Goal: Task Accomplishment & Management: Complete application form

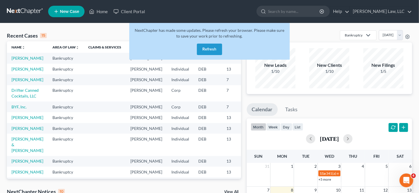
click at [210, 50] on button "Refresh" at bounding box center [209, 49] width 25 height 11
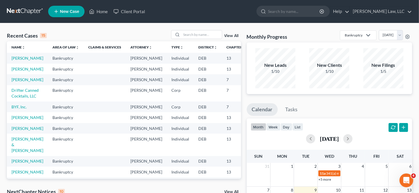
click at [64, 10] on span "New Case" at bounding box center [69, 11] width 19 height 4
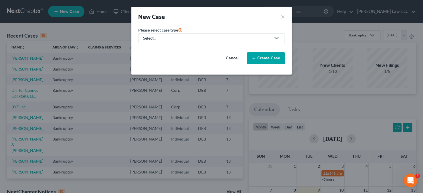
click at [221, 40] on div "Select..." at bounding box center [207, 38] width 128 height 6
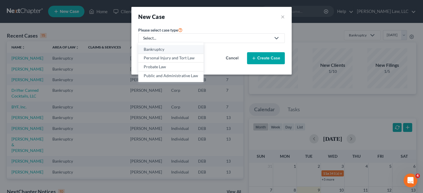
click at [172, 50] on div "Bankruptcy" at bounding box center [171, 49] width 54 height 6
select select "13"
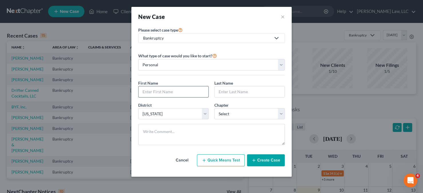
click at [178, 87] on input "text" at bounding box center [174, 91] width 70 height 11
type input "[PERSON_NAME]"
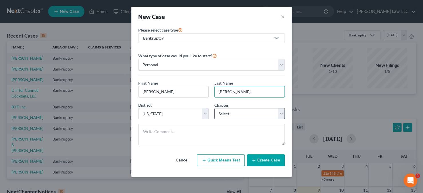
type input "Anderson"
click at [235, 108] on select "Select 7 11 12 13" at bounding box center [249, 113] width 70 height 11
select select "3"
click at [214, 108] on select "Select 7 11 12 13" at bounding box center [249, 113] width 70 height 11
click at [269, 162] on button "Create Case" at bounding box center [266, 160] width 38 height 12
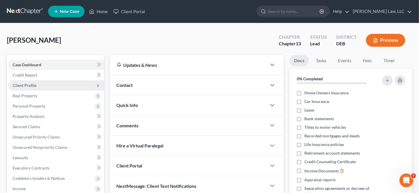
click at [48, 84] on span "Client Profile" at bounding box center [56, 85] width 96 height 10
click at [54, 86] on span "Client Profile" at bounding box center [56, 85] width 96 height 10
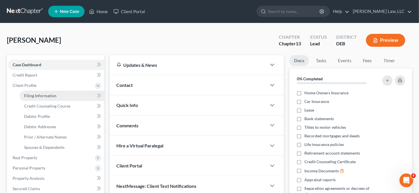
click at [56, 94] on link "Filing Information" at bounding box center [61, 95] width 84 height 10
select select "1"
select select "0"
select select "3"
select select "13"
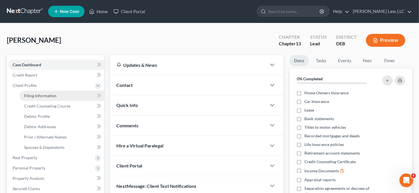
select select "7"
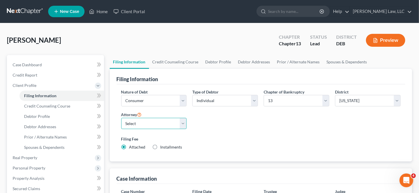
click at [171, 122] on select "Select Robert Masten - DEB Santino Ceccotti - PAEB PAULA GATES - PAEB" at bounding box center [154, 123] width 66 height 11
select select "0"
click at [121, 118] on select "Select Robert Masten - DEB Santino Ceccotti - PAEB PAULA GATES - PAEB" at bounding box center [154, 123] width 66 height 11
click at [210, 64] on link "Debtor Profile" at bounding box center [218, 62] width 33 height 14
select select "0"
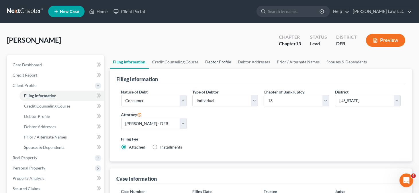
select select "0"
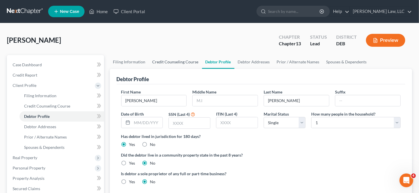
click at [170, 60] on link "Credit Counseling Course" at bounding box center [175, 62] width 53 height 14
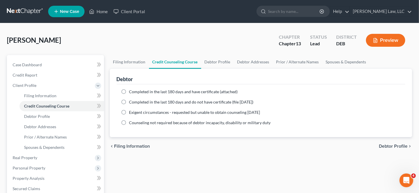
click at [144, 92] on span "Completed in the last 180 days and have certificate (attached)" at bounding box center [183, 91] width 109 height 5
click at [135, 92] on input "Completed in the last 180 days and have certificate (attached)" at bounding box center [133, 91] width 4 height 4
radio input "true"
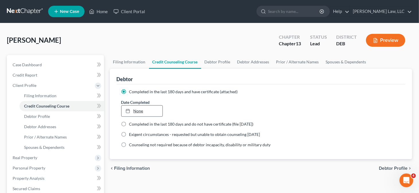
click at [139, 108] on link "None" at bounding box center [141, 110] width 41 height 11
type input "9/9/2025"
click at [216, 62] on link "Debtor Profile" at bounding box center [217, 62] width 33 height 14
select select "0"
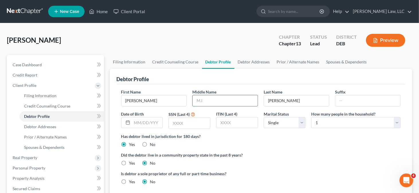
click at [206, 101] on input "text" at bounding box center [224, 100] width 65 height 11
type input "T."
click at [150, 123] on input "text" at bounding box center [147, 122] width 31 height 11
type input "07/07/1977"
click at [179, 120] on input "text" at bounding box center [189, 122] width 41 height 11
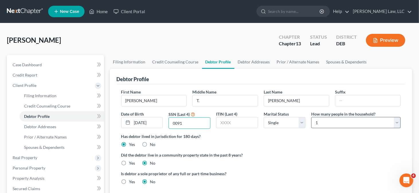
type input "0091"
click at [365, 121] on select "Select 1 2 3 4 5 6 7 8 9 10 11 12 13 14 15 16 17 18 19 20" at bounding box center [355, 122] width 89 height 11
select select "3"
click at [311, 117] on select "Select 1 2 3 4 5 6 7 8 9 10 11 12 13 14 15 16 17 18 19 20" at bounding box center [355, 122] width 89 height 11
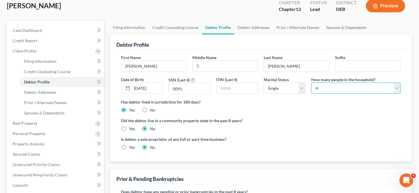
scroll to position [115, 0]
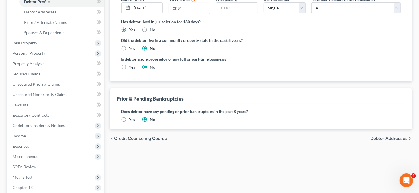
click at [129, 119] on label "Yes" at bounding box center [132, 120] width 6 height 6
click at [131, 119] on input "Yes" at bounding box center [133, 119] width 4 height 4
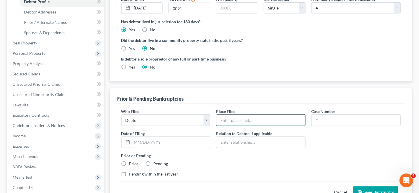
click at [227, 119] on input "text" at bounding box center [260, 120] width 89 height 11
type input "Delaware"
paste input "24-12808"
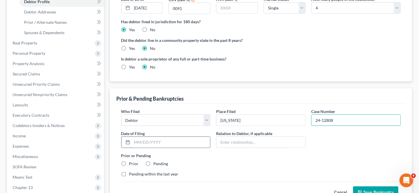
type input "24-12808"
click at [144, 136] on div at bounding box center [165, 141] width 89 height 11
click at [142, 139] on input "text" at bounding box center [171, 142] width 78 height 11
type input "12/17/2024"
click at [129, 163] on label "Prior" at bounding box center [133, 164] width 9 height 6
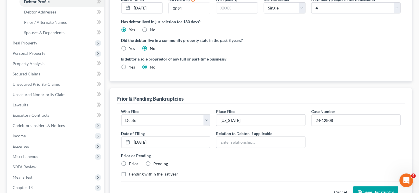
click at [131, 163] on input "Prior" at bounding box center [133, 163] width 4 height 4
radio input "true"
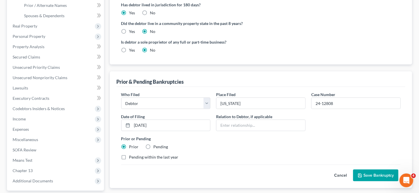
scroll to position [143, 0]
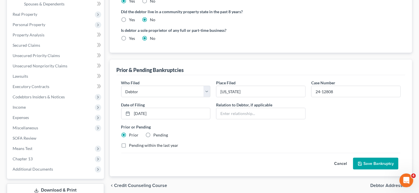
click at [148, 144] on label "Pending within the last year" at bounding box center [153, 145] width 49 height 6
click at [135, 144] on input "Pending within the last year" at bounding box center [133, 144] width 4 height 4
checkbox input "true"
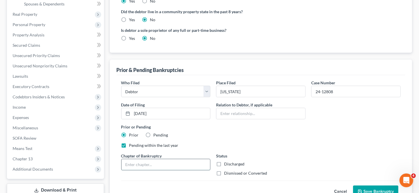
click at [151, 159] on input "text" at bounding box center [165, 164] width 89 height 11
type input "13"
click at [224, 171] on label "Dismissed or Converted" at bounding box center [245, 173] width 43 height 6
click at [226, 171] on input "Dismissed or Converted" at bounding box center [228, 172] width 4 height 4
checkbox input "true"
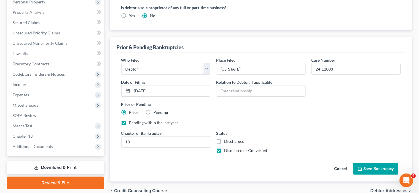
scroll to position [172, 0]
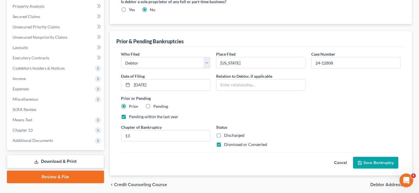
click at [366, 157] on button "Save Bankruptcy" at bounding box center [375, 163] width 45 height 12
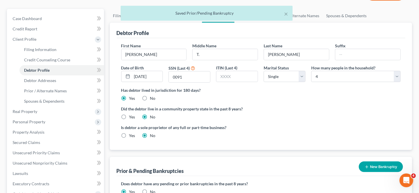
scroll to position [0, 0]
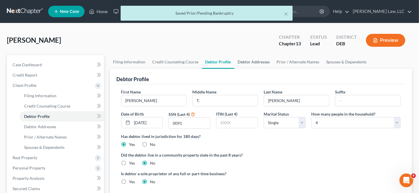
click at [244, 64] on link "Debtor Addresses" at bounding box center [253, 62] width 39 height 14
select select "0"
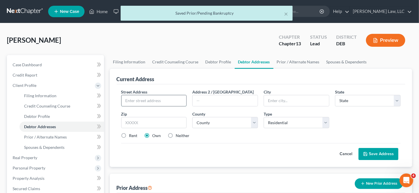
click at [129, 98] on input "text" at bounding box center [153, 100] width 65 height 11
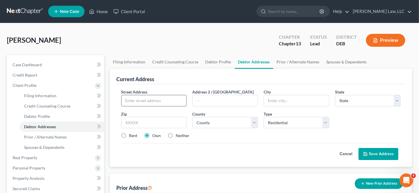
click at [127, 101] on input "text" at bounding box center [153, 100] width 65 height 11
type input "201 Lord Circle"
click at [159, 120] on input "text" at bounding box center [154, 122] width 66 height 11
type input "19938"
click at [239, 100] on input "text" at bounding box center [224, 100] width 65 height 11
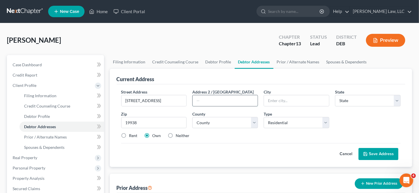
type input "Clayton"
select select "7"
click at [211, 120] on select "County Kent County New Castle County Sussex County" at bounding box center [225, 122] width 66 height 11
select select "0"
click at [192, 117] on select "County Kent County New Castle County Sussex County" at bounding box center [225, 122] width 66 height 11
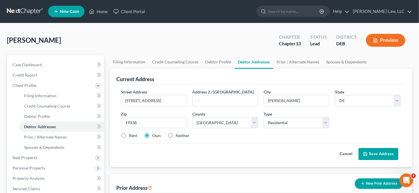
click at [373, 152] on button "Save Address" at bounding box center [378, 154] width 40 height 12
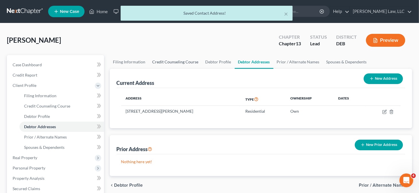
click at [183, 58] on link "Credit Counseling Course" at bounding box center [175, 62] width 53 height 14
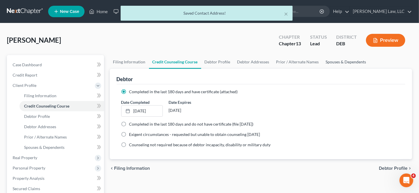
click at [331, 61] on link "Spouses & Dependents" at bounding box center [345, 62] width 47 height 14
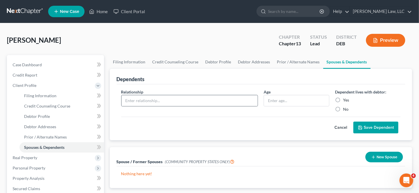
click at [179, 95] on div at bounding box center [189, 100] width 137 height 11
click at [170, 98] on input "text" at bounding box center [189, 100] width 136 height 11
type input "Son"
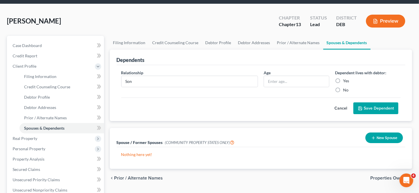
scroll to position [29, 0]
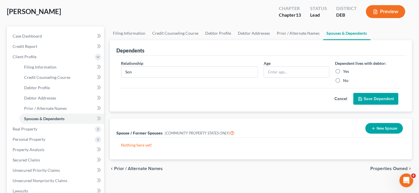
click at [281, 102] on div "Cancel Save Dependent" at bounding box center [260, 96] width 279 height 17
click at [285, 71] on input "text" at bounding box center [296, 71] width 65 height 11
type input "20"
click at [343, 69] on label "Yes" at bounding box center [346, 71] width 6 height 6
click at [345, 69] on input "Yes" at bounding box center [347, 70] width 4 height 4
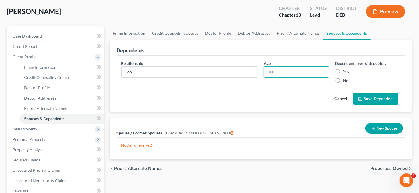
radio input "true"
click at [372, 97] on button "Save Dependent" at bounding box center [375, 99] width 45 height 12
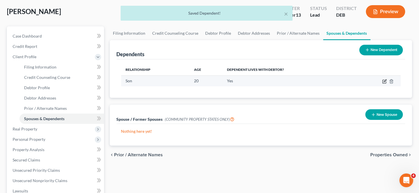
click at [385, 82] on icon "button" at bounding box center [384, 81] width 5 height 5
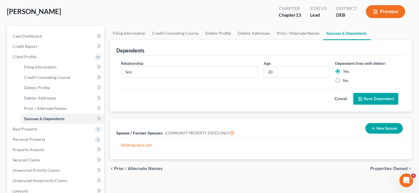
click at [377, 98] on button "Save Dependent" at bounding box center [375, 99] width 45 height 12
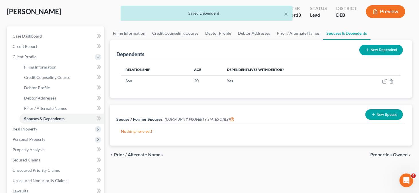
click at [382, 49] on button "New Dependent" at bounding box center [381, 50] width 44 height 11
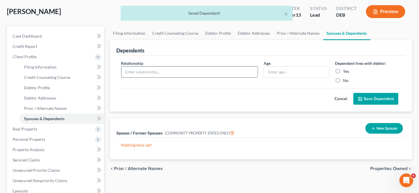
click at [151, 75] on input "text" at bounding box center [189, 71] width 136 height 11
type input "Son"
click at [282, 69] on input "text" at bounding box center [296, 71] width 65 height 11
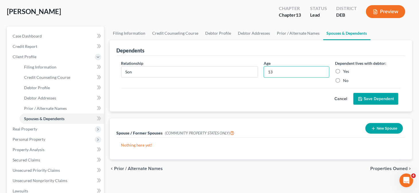
type input "13"
click at [345, 68] on label "Yes" at bounding box center [346, 71] width 6 height 6
click at [345, 68] on input "Yes" at bounding box center [347, 70] width 4 height 4
radio input "true"
click at [366, 97] on button "Save Dependent" at bounding box center [375, 99] width 45 height 12
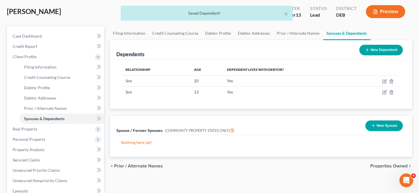
click at [379, 52] on button "New Dependent" at bounding box center [381, 50] width 44 height 11
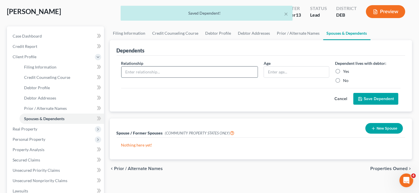
click at [154, 72] on input "text" at bounding box center [189, 71] width 136 height 11
type input "Daughter"
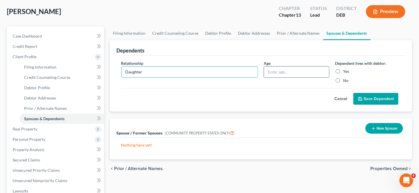
click at [271, 74] on input "text" at bounding box center [296, 71] width 65 height 11
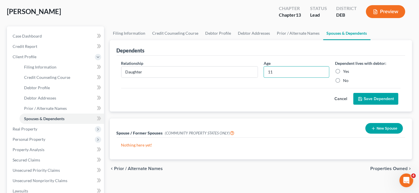
type input "11"
click at [343, 70] on label "Yes" at bounding box center [346, 71] width 6 height 6
click at [345, 70] on input "Yes" at bounding box center [347, 70] width 4 height 4
radio input "true"
click at [371, 98] on button "Save Dependent" at bounding box center [375, 99] width 45 height 12
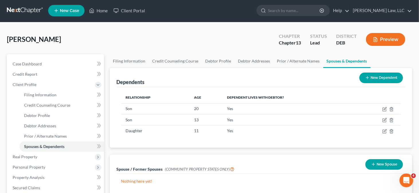
scroll to position [0, 0]
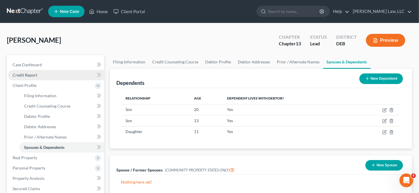
click at [48, 75] on link "Credit Report" at bounding box center [56, 75] width 96 height 10
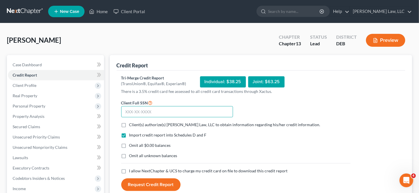
click at [161, 113] on input "text" at bounding box center [177, 111] width 112 height 11
type input "169-58-0091"
click at [152, 124] on span "Client(s) authorize(s) Masten Law, LLC to obtain information regarding his/her …" at bounding box center [224, 124] width 191 height 5
click at [135, 124] on input "Client(s) authorize(s) Masten Law, LLC to obtain information regarding his/her …" at bounding box center [133, 124] width 4 height 4
checkbox input "true"
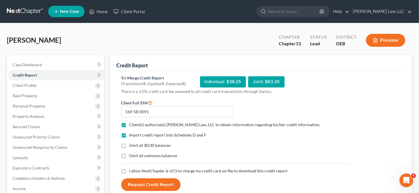
click at [136, 168] on span "I allow NextChapter & UCS to charge my credit card on file to download this cre…" at bounding box center [208, 170] width 158 height 5
click at [135, 168] on input "I allow NextChapter & UCS to charge my credit card on file to download this cre…" at bounding box center [133, 170] width 4 height 4
checkbox input "true"
click at [138, 182] on button "Request Credit Report" at bounding box center [150, 184] width 59 height 13
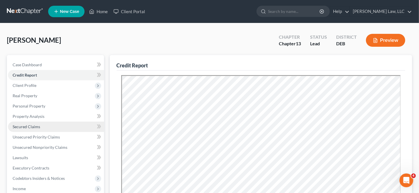
click at [45, 127] on link "Secured Claims" at bounding box center [56, 126] width 96 height 10
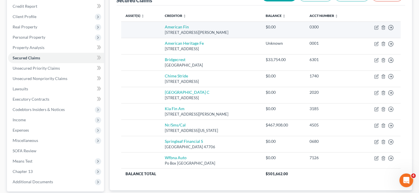
scroll to position [57, 0]
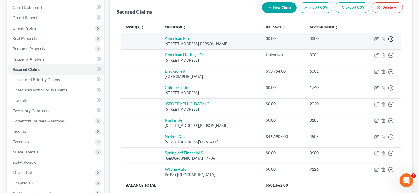
click at [392, 39] on icon "button" at bounding box center [391, 39] width 6 height 6
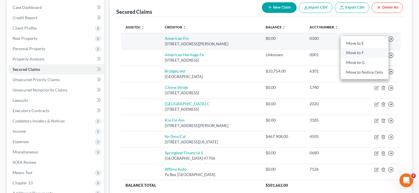
click at [372, 52] on link "Move to F" at bounding box center [364, 53] width 48 height 10
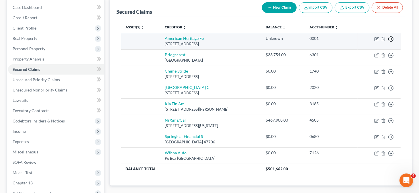
click at [391, 37] on icon "button" at bounding box center [391, 39] width 6 height 6
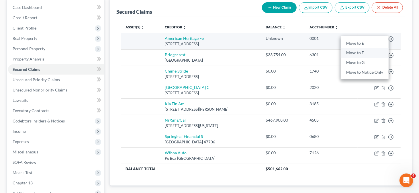
click at [377, 55] on link "Move to F" at bounding box center [364, 53] width 48 height 10
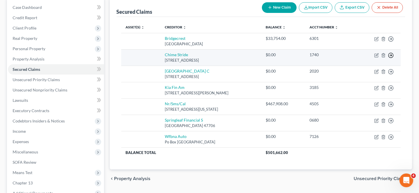
click at [391, 53] on circle "button" at bounding box center [390, 55] width 5 height 5
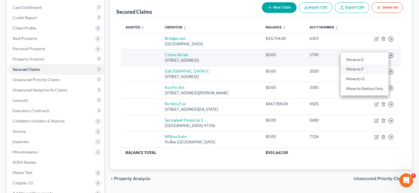
click at [367, 65] on link "Move to F" at bounding box center [364, 69] width 48 height 10
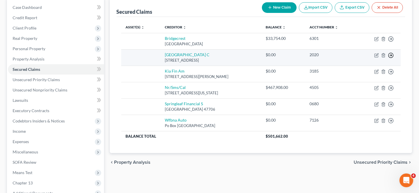
click at [390, 56] on icon "button" at bounding box center [391, 55] width 6 height 6
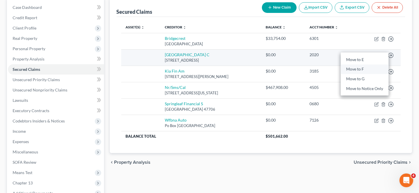
click at [377, 69] on link "Move to F" at bounding box center [364, 69] width 48 height 10
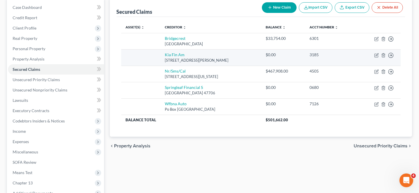
click at [391, 58] on td "Move to E Move to F Move to G Move to Notice Only" at bounding box center [378, 57] width 43 height 16
click at [391, 56] on icon "button" at bounding box center [391, 55] width 6 height 6
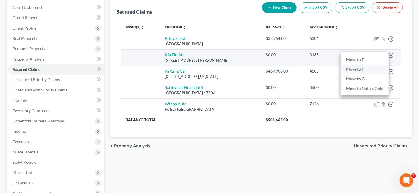
click at [371, 68] on link "Move to F" at bounding box center [364, 69] width 48 height 10
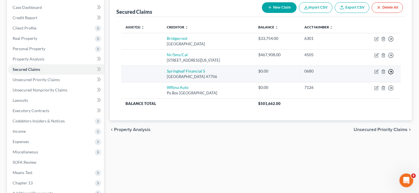
click at [390, 72] on icon "button" at bounding box center [391, 72] width 6 height 6
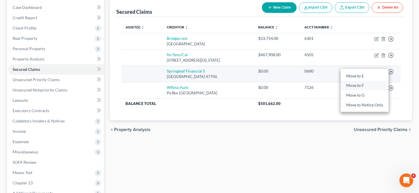
click at [369, 84] on link "Move to F" at bounding box center [364, 86] width 48 height 10
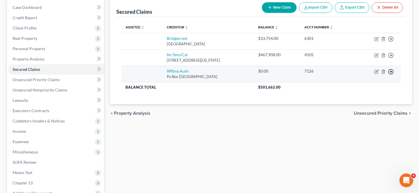
click at [390, 72] on icon "button" at bounding box center [391, 72] width 6 height 6
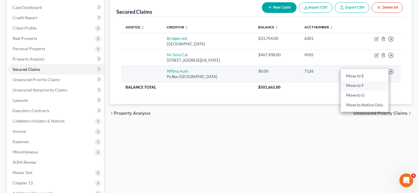
click at [365, 86] on link "Move to F" at bounding box center [364, 86] width 48 height 10
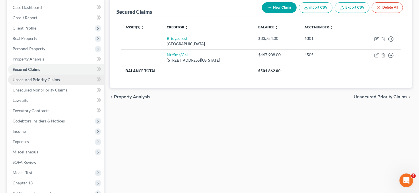
click at [26, 82] on link "Unsecured Priority Claims" at bounding box center [56, 79] width 96 height 10
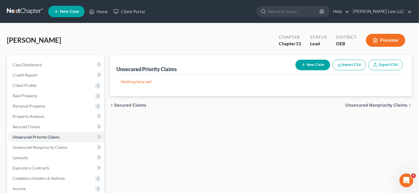
click at [309, 65] on button "New Claim" at bounding box center [312, 65] width 35 height 11
select select "0"
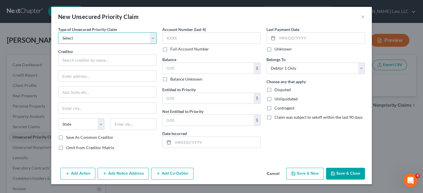
click at [131, 43] on select "Select Taxes & Other Government Units Domestic Support Obligations Extensions o…" at bounding box center [107, 37] width 99 height 11
select select "0"
click at [58, 32] on select "Select Taxes & Other Government Units Domestic Support Obligations Extensions o…" at bounding box center [107, 37] width 99 height 11
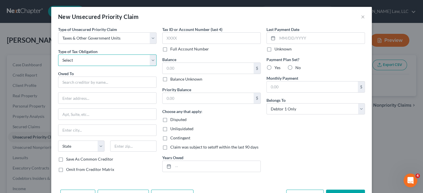
click at [79, 57] on select "Select Federal City State Franchise Tax Board Other" at bounding box center [107, 59] width 99 height 11
select select "0"
click at [58, 54] on select "Select Federal City State Franchise Tax Board Other" at bounding box center [107, 59] width 99 height 11
click at [76, 84] on input "text" at bounding box center [107, 81] width 99 height 11
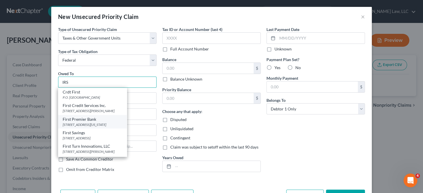
scroll to position [26, 0]
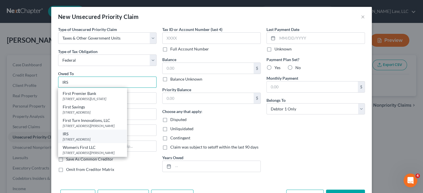
type input "IRS"
click at [75, 133] on div "IRS" at bounding box center [93, 134] width 60 height 6
type input "PO Box 7346"
type input "Philadelphia"
select select "39"
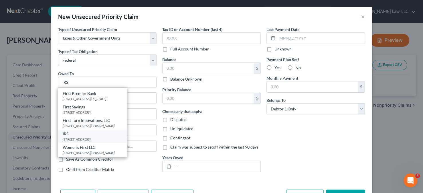
type input "19101"
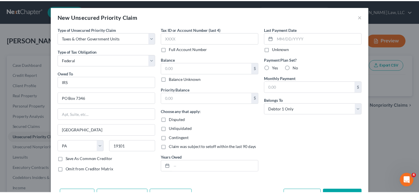
scroll to position [19, 0]
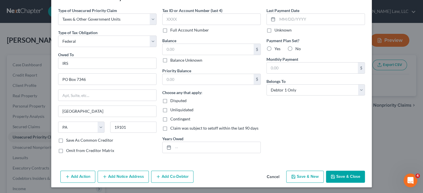
click at [181, 58] on label "Balance Unknown" at bounding box center [186, 60] width 32 height 6
click at [176, 58] on input "Balance Unknown" at bounding box center [175, 59] width 4 height 4
checkbox input "true"
type input "0.00"
click at [331, 177] on icon "button" at bounding box center [333, 176] width 5 height 5
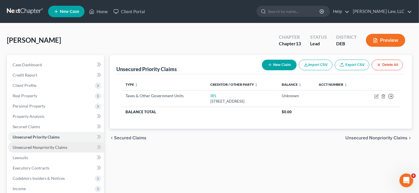
click at [44, 146] on span "Unsecured Nonpriority Claims" at bounding box center [40, 147] width 55 height 5
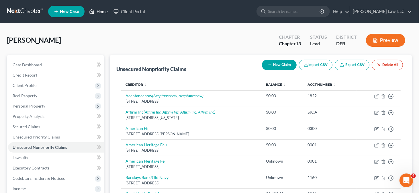
click at [103, 12] on link "Home" at bounding box center [98, 11] width 24 height 10
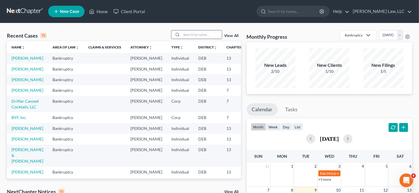
click at [185, 35] on input "search" at bounding box center [202, 34] width 40 height 8
type input "akia"
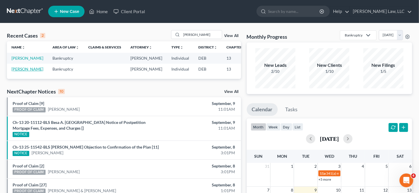
click at [17, 71] on link "[PERSON_NAME]" at bounding box center [27, 68] width 32 height 5
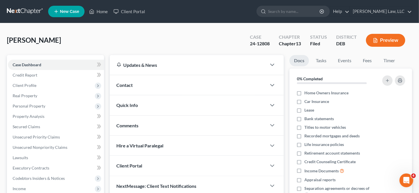
click at [373, 39] on icon "button" at bounding box center [375, 40] width 5 height 5
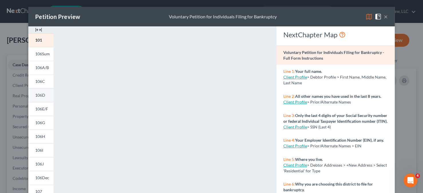
click at [42, 96] on span "106D" at bounding box center [40, 94] width 10 height 5
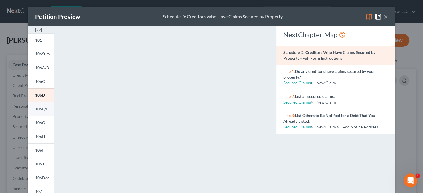
click at [38, 109] on span "106E/F" at bounding box center [41, 108] width 13 height 5
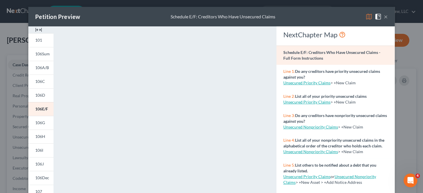
click at [384, 18] on button "×" at bounding box center [386, 16] width 4 height 7
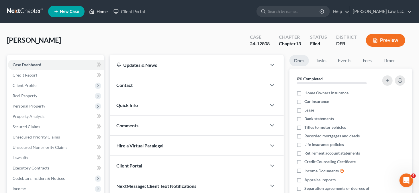
click at [89, 9] on link "Home" at bounding box center [98, 11] width 24 height 10
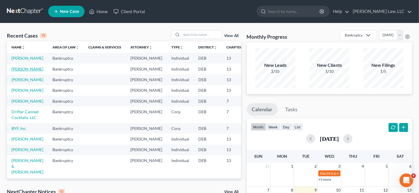
click at [22, 71] on link "[PERSON_NAME]" at bounding box center [27, 68] width 32 height 5
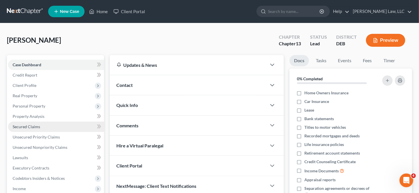
drag, startPoint x: 34, startPoint y: 127, endPoint x: 36, endPoint y: 125, distance: 3.3
click at [34, 127] on span "Secured Claims" at bounding box center [26, 126] width 27 height 5
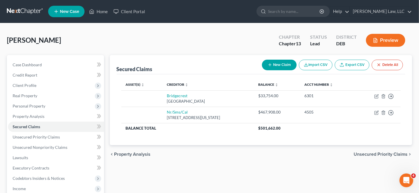
click at [271, 64] on icon "button" at bounding box center [269, 64] width 5 height 5
select select "0"
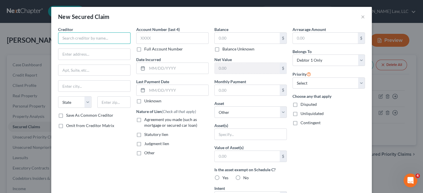
click at [90, 37] on input "text" at bounding box center [94, 37] width 72 height 11
type input "Great Eastern Resort C"
click at [64, 54] on input "text" at bounding box center [94, 54] width 72 height 11
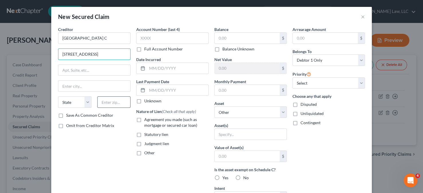
type input "610 Rio Rd W"
click at [119, 102] on input "text" at bounding box center [114, 101] width 34 height 11
type input "22901"
click at [114, 67] on input "text" at bounding box center [94, 70] width 72 height 11
type input "Charlottesville"
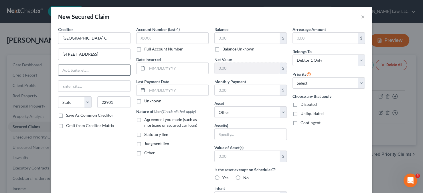
select select "48"
click at [155, 42] on input "text" at bounding box center [172, 37] width 72 height 11
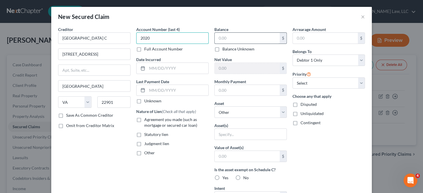
type input "2020"
click at [220, 40] on input "text" at bounding box center [247, 38] width 65 height 11
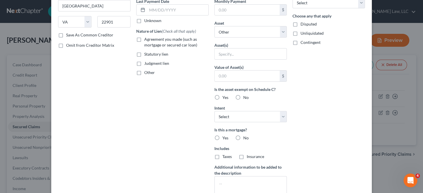
scroll to position [115, 0]
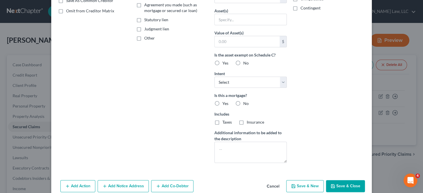
type input "3,453"
click at [344, 183] on button "Save & Close" at bounding box center [345, 186] width 39 height 12
select select
type input "3,453.00"
type input "0"
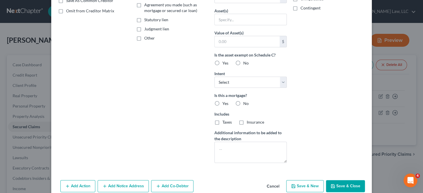
type input "0.00"
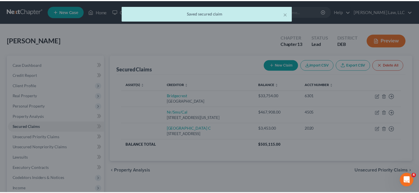
scroll to position [62, 0]
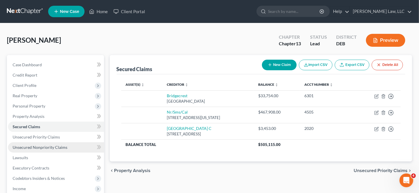
click at [47, 145] on span "Unsecured Nonpriority Claims" at bounding box center [40, 147] width 55 height 5
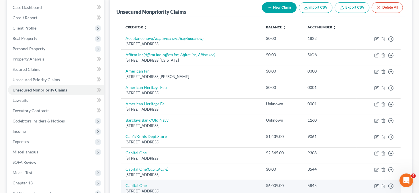
scroll to position [29, 0]
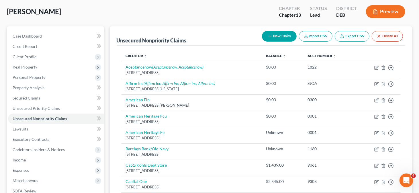
click at [280, 39] on button "New Claim" at bounding box center [279, 36] width 35 height 11
select select "0"
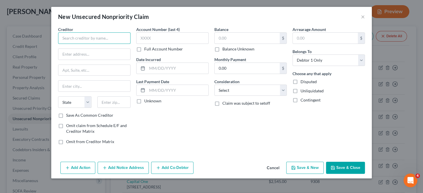
click at [124, 42] on input "text" at bounding box center [94, 37] width 72 height 11
type input "Affirm Inc"
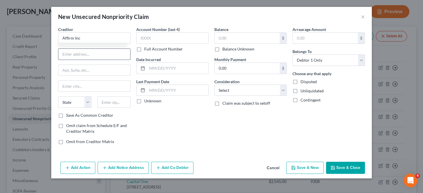
click at [110, 56] on input "text" at bounding box center [94, 54] width 72 height 11
click at [66, 54] on input "text" at bounding box center [94, 54] width 72 height 11
type input "633 Folsom St Fl 7"
click at [117, 106] on input "text" at bounding box center [114, 101] width 34 height 11
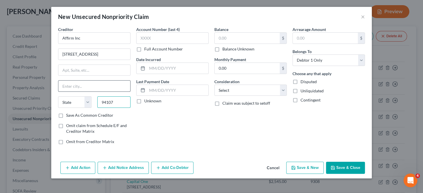
type input "94107"
click at [109, 85] on input "text" at bounding box center [94, 85] width 72 height 11
type input "San Francisco"
select select "4"
click at [112, 72] on input "text" at bounding box center [94, 70] width 72 height 11
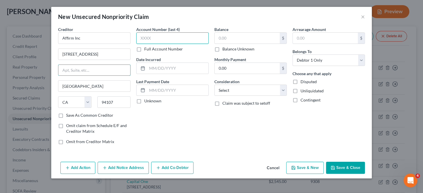
click at [157, 39] on input "text" at bounding box center [172, 37] width 72 height 11
type input "UQNS"
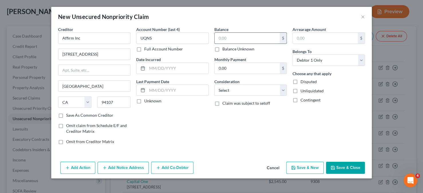
click at [230, 37] on input "text" at bounding box center [247, 38] width 65 height 11
type input "3,050"
click at [66, 115] on label "Save As Common Creditor" at bounding box center [89, 115] width 47 height 6
click at [68, 115] on input "Save As Common Creditor" at bounding box center [70, 114] width 4 height 4
click at [340, 164] on button "Save & Close" at bounding box center [345, 168] width 39 height 12
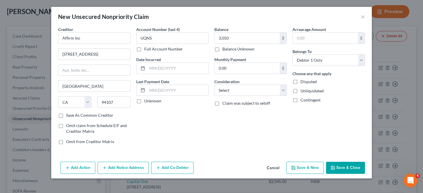
checkbox input "false"
type input "3,050.00"
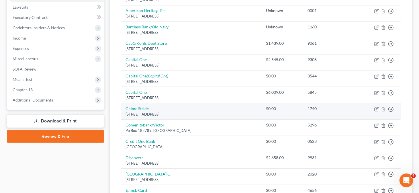
scroll to position [0, 0]
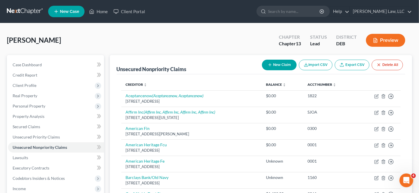
click at [267, 64] on icon "button" at bounding box center [269, 64] width 5 height 5
select select "0"
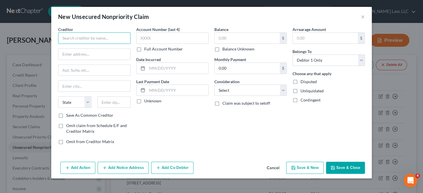
click at [78, 36] on input "text" at bounding box center [94, 37] width 72 height 11
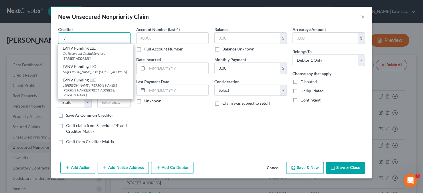
type input "l"
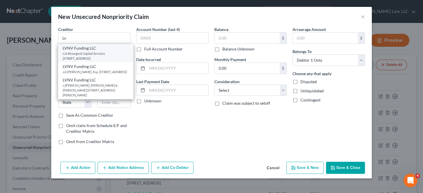
click at [81, 52] on div "C/o Resurgent Capital Services PO Box 10497, Greenville, SC 29603" at bounding box center [96, 56] width 66 height 10
type input "LVNV Funding LLC"
type input "C/o Resurgent Capital Services"
type input "PO Box 10497"
type input "Greenville"
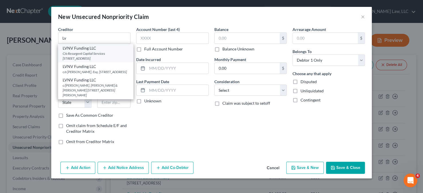
select select "42"
type input "29603"
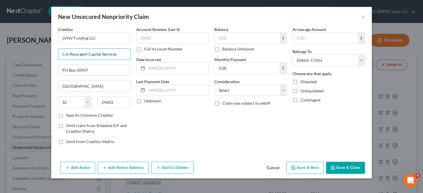
drag, startPoint x: 118, startPoint y: 56, endPoint x: 48, endPoint y: 45, distance: 70.8
click at [48, 45] on div "New Unsecured Nonpriority Claim × Creditor * LVNV Funding LLC C/o Resurgent Cap…" at bounding box center [211, 96] width 423 height 193
click at [82, 70] on input "PO Box 10497" at bounding box center [94, 70] width 72 height 11
drag, startPoint x: 82, startPoint y: 69, endPoint x: 94, endPoint y: 70, distance: 12.9
click at [94, 70] on input "PO Box 10497" at bounding box center [94, 70] width 72 height 11
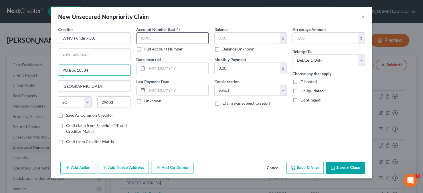
type input "PO Box 10584"
click at [167, 36] on input "text" at bounding box center [172, 37] width 72 height 11
type input "0425"
click at [227, 33] on input "text" at bounding box center [247, 38] width 65 height 11
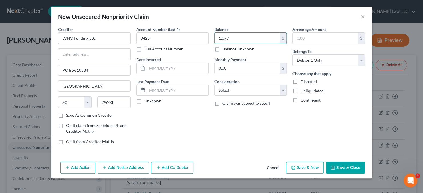
type input "1,079"
click at [336, 168] on button "Save & Close" at bounding box center [345, 168] width 39 height 12
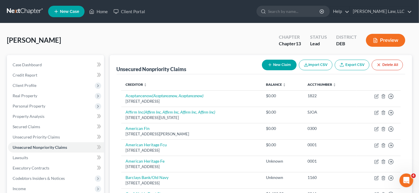
click at [287, 64] on button "New Claim" at bounding box center [279, 65] width 35 height 11
select select "0"
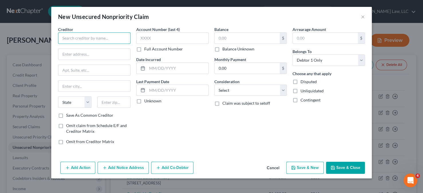
click at [90, 40] on input "text" at bounding box center [94, 37] width 72 height 11
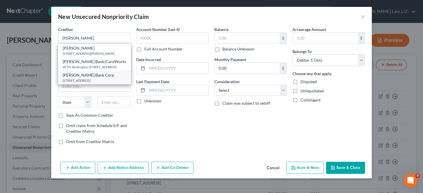
click at [80, 83] on div "PO Box 9201, Old Bethpage, NY 11804" at bounding box center [95, 80] width 64 height 5
type input "Merrick Bank Corp"
type input "PO Box 9201"
type input "Old Bethpage"
select select "35"
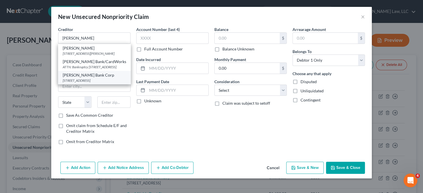
type input "11804"
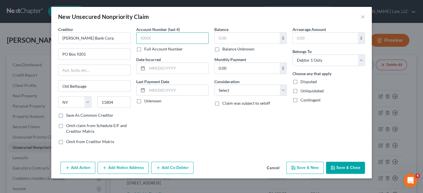
click at [144, 39] on input "text" at bounding box center [172, 37] width 72 height 11
type input "9174"
click at [220, 35] on input "text" at bounding box center [247, 38] width 65 height 11
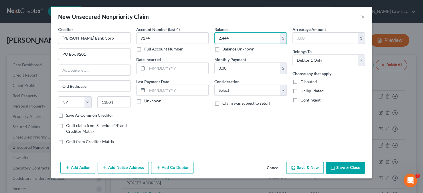
type input "2,444"
click at [342, 166] on button "Save & Close" at bounding box center [345, 168] width 39 height 12
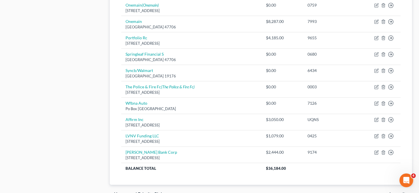
scroll to position [447, 0]
